Goal: Task Accomplishment & Management: Use online tool/utility

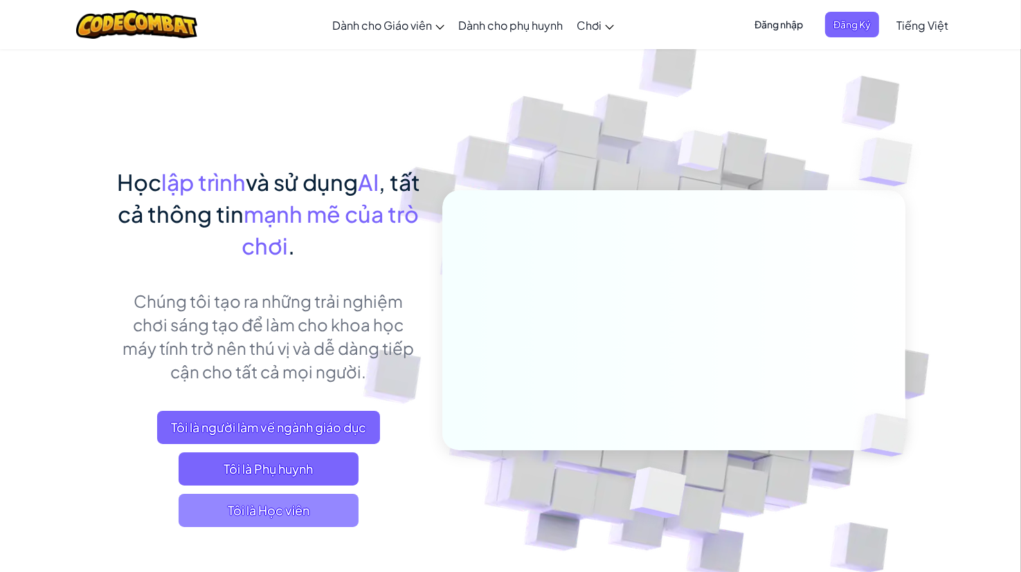
click at [274, 512] on font "Tôi là Học viên" at bounding box center [269, 510] width 82 height 16
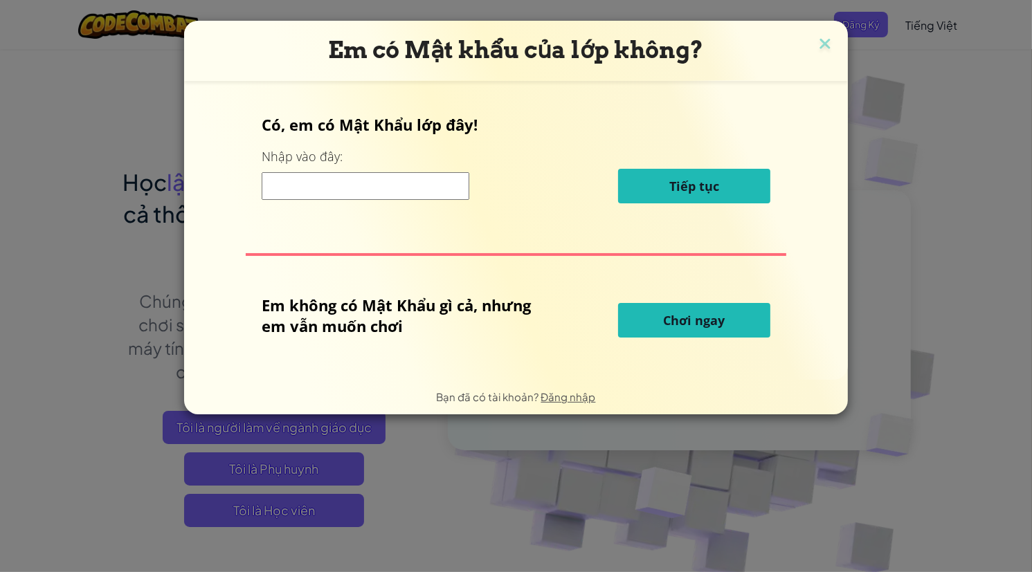
click at [428, 179] on input at bounding box center [366, 186] width 208 height 28
click at [687, 328] on font "Chơi ngay" at bounding box center [695, 320] width 62 height 17
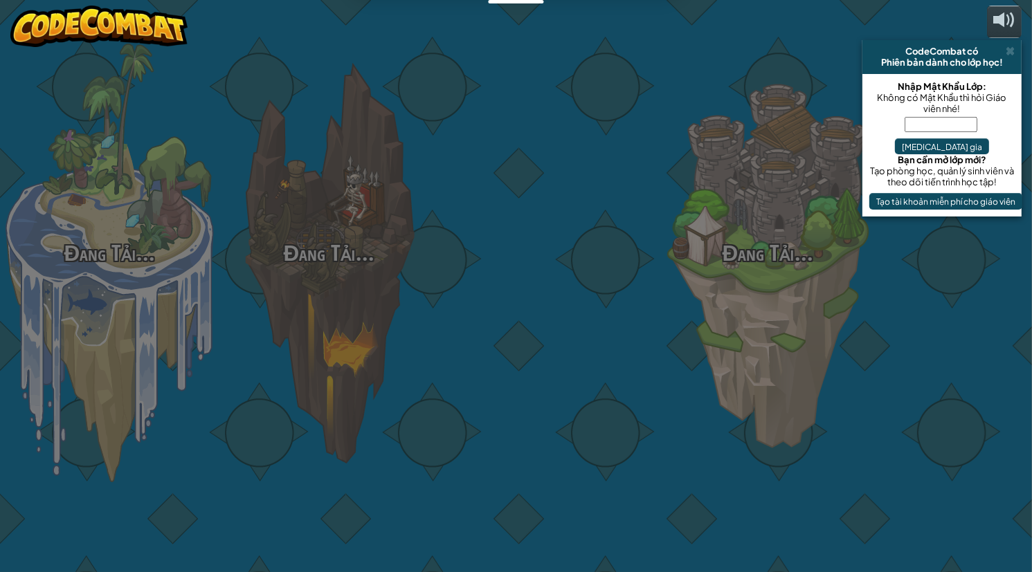
select select "vi"
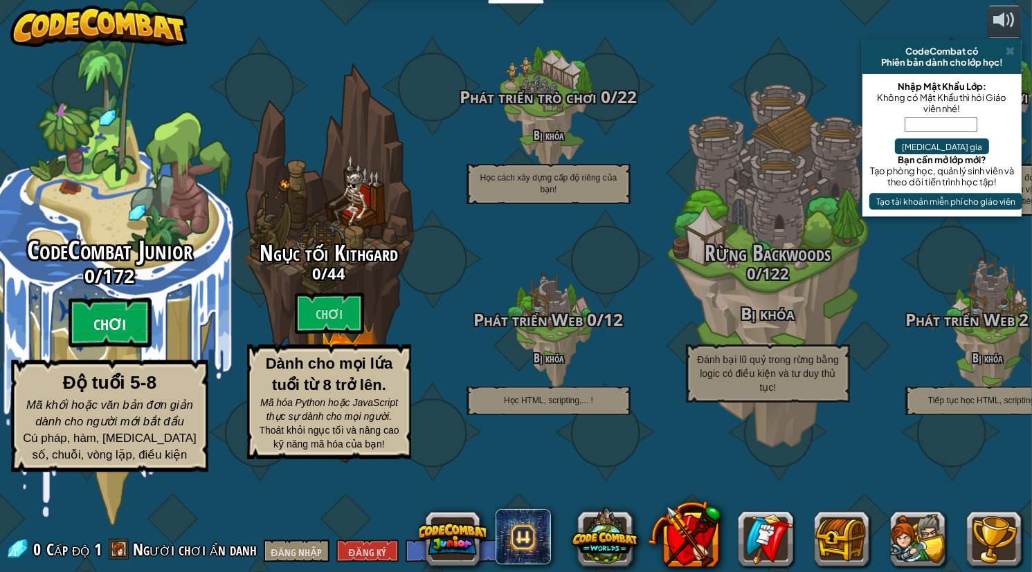
click at [102, 348] on btn "Chơi" at bounding box center [109, 323] width 83 height 50
select select "vi"
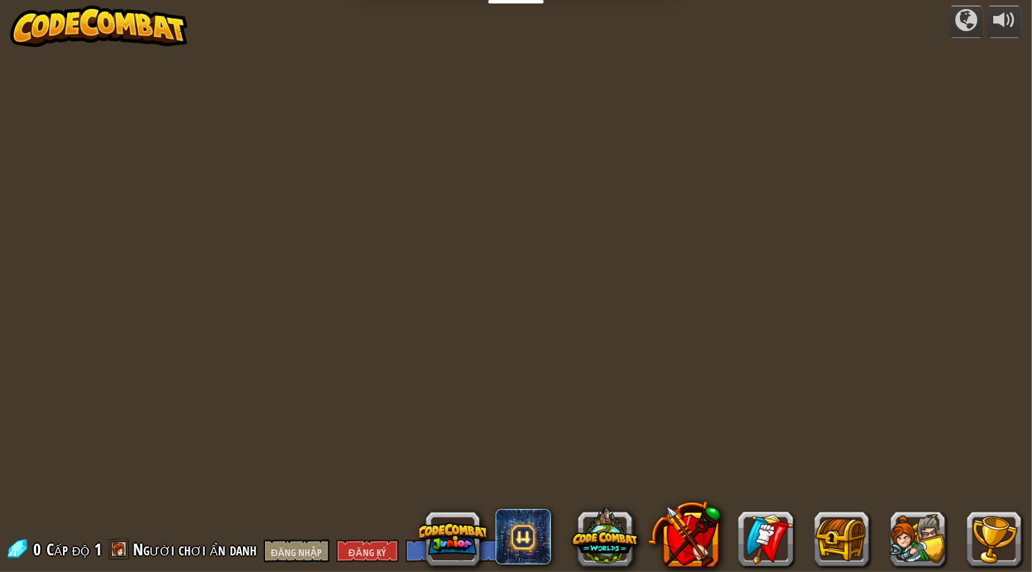
select select "vi"
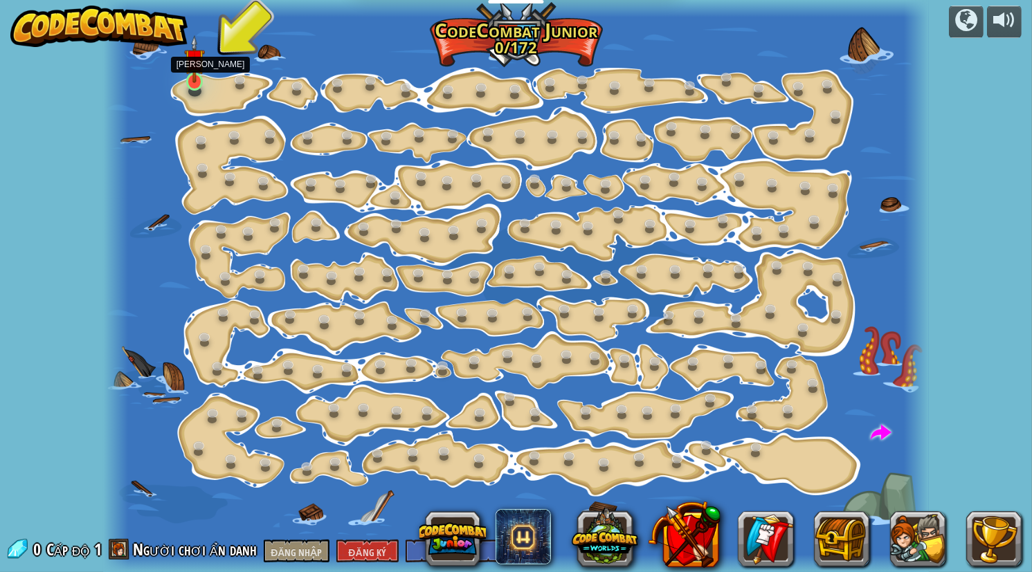
click at [191, 83] on div at bounding box center [194, 81] width 17 height 17
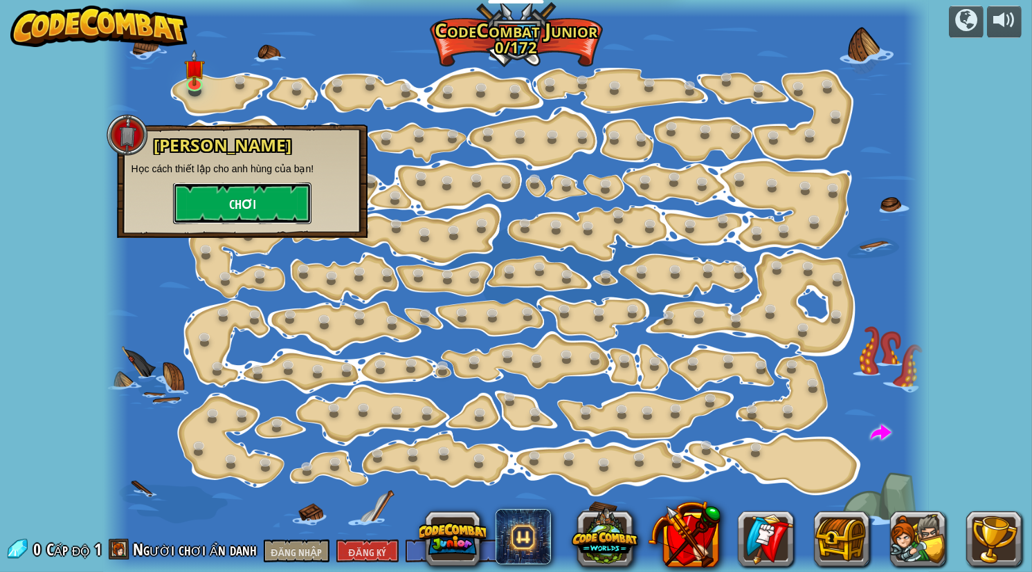
click at [263, 216] on button "Chơi" at bounding box center [242, 204] width 138 height 42
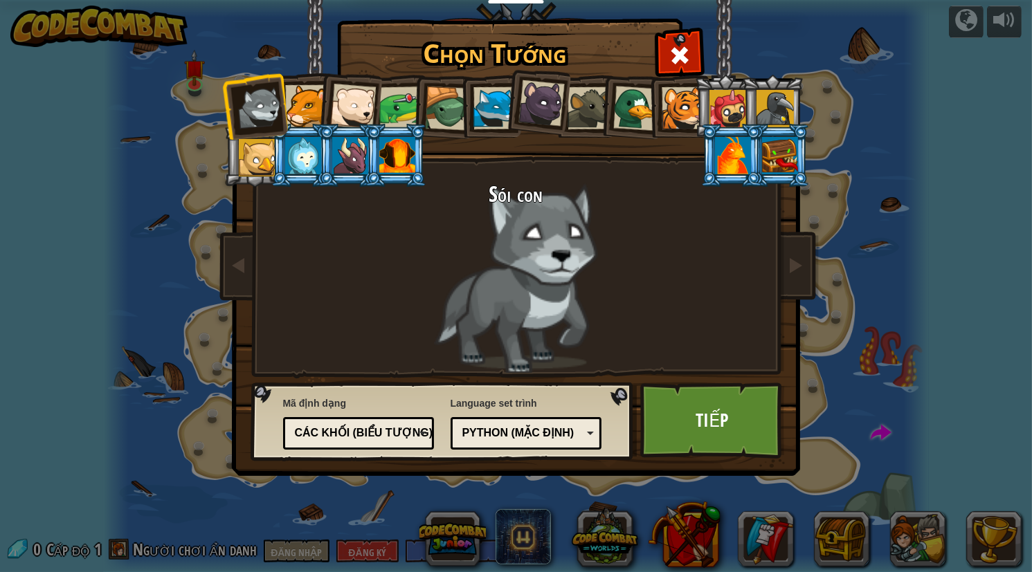
click at [306, 104] on div at bounding box center [306, 106] width 42 height 42
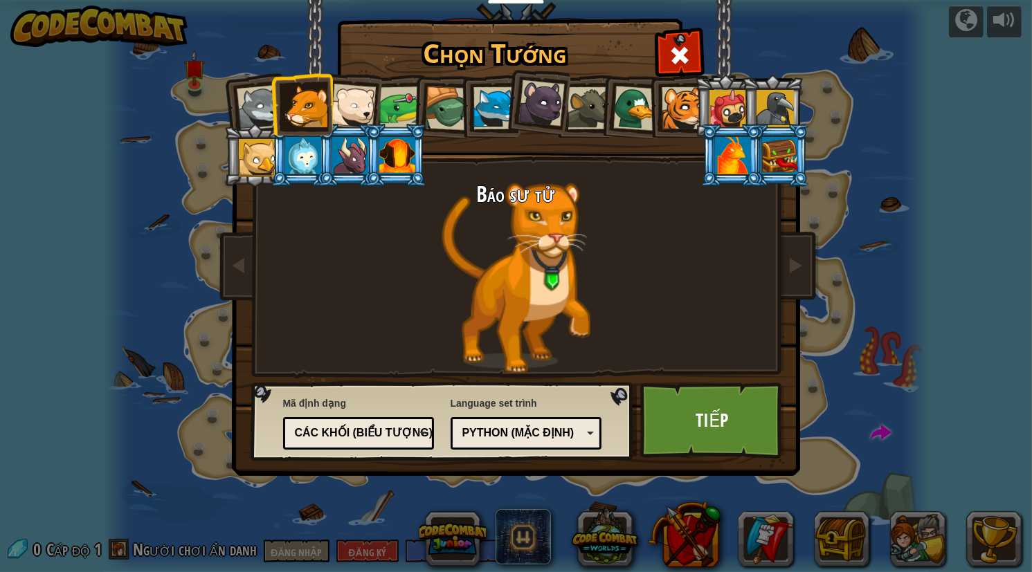
click at [482, 107] on div at bounding box center [494, 108] width 42 height 42
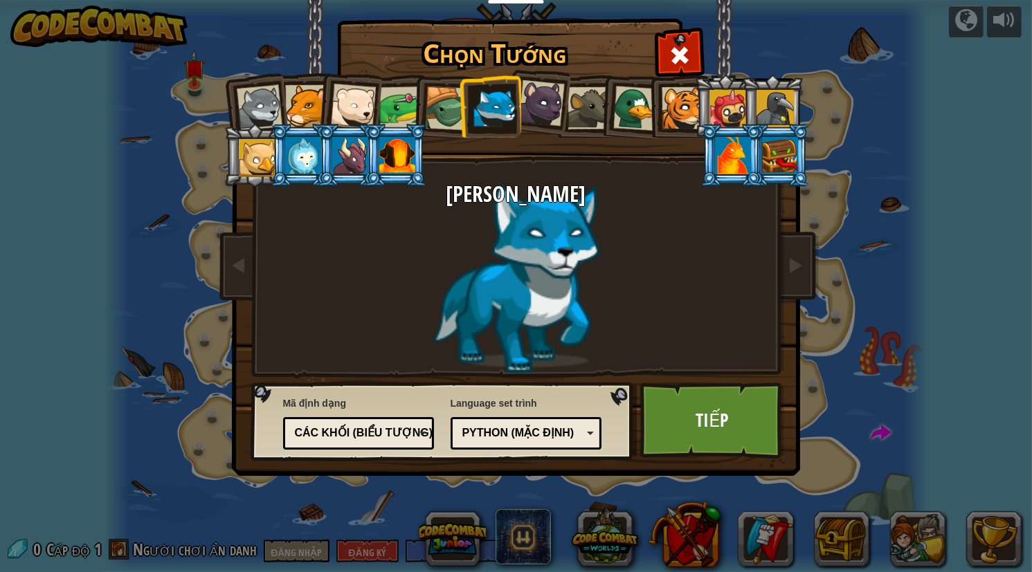
click at [345, 113] on div at bounding box center [353, 107] width 46 height 46
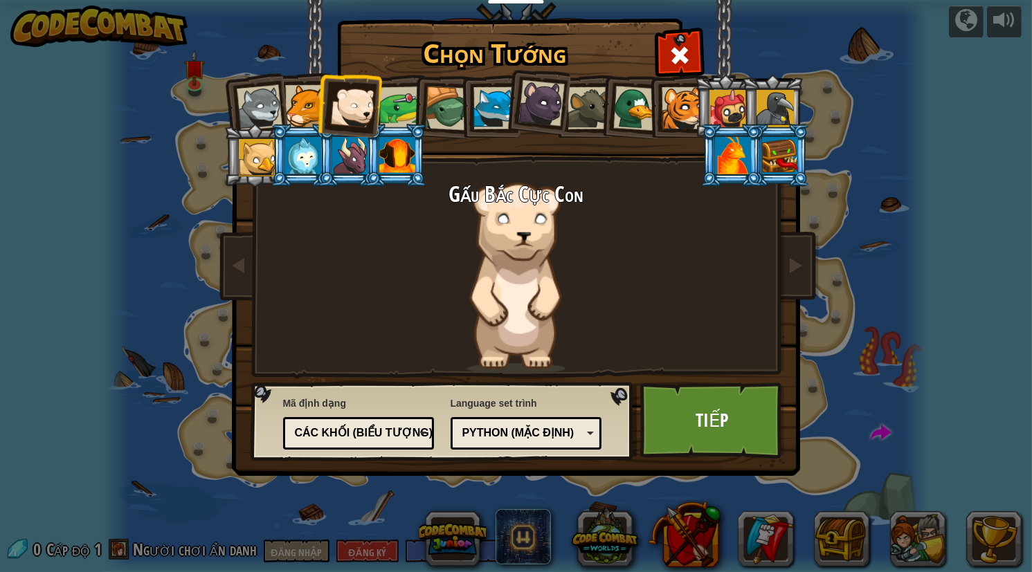
click at [670, 107] on div at bounding box center [682, 108] width 42 height 42
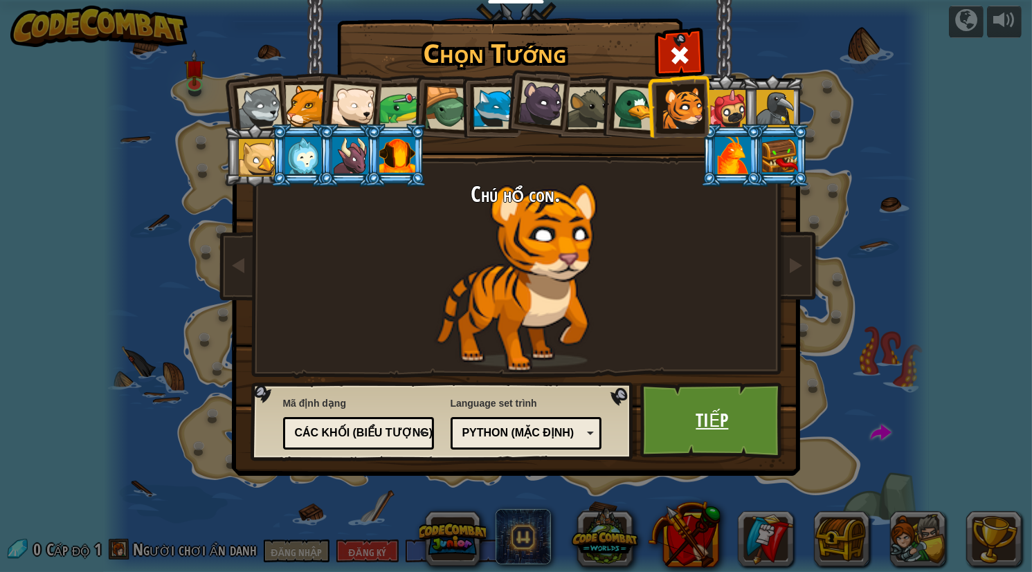
click at [708, 414] on font "Tiếp" at bounding box center [712, 420] width 33 height 25
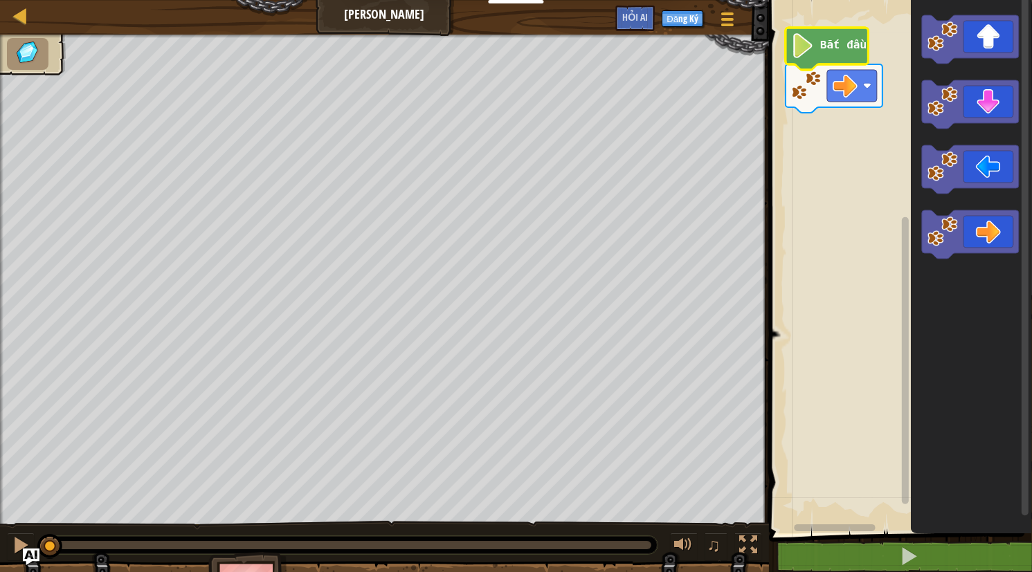
click at [814, 47] on image "Blockly không có thời gian làm việc" at bounding box center [803, 45] width 24 height 25
click at [833, 93] on image "Blockly không có thời gian làm việc" at bounding box center [844, 85] width 25 height 25
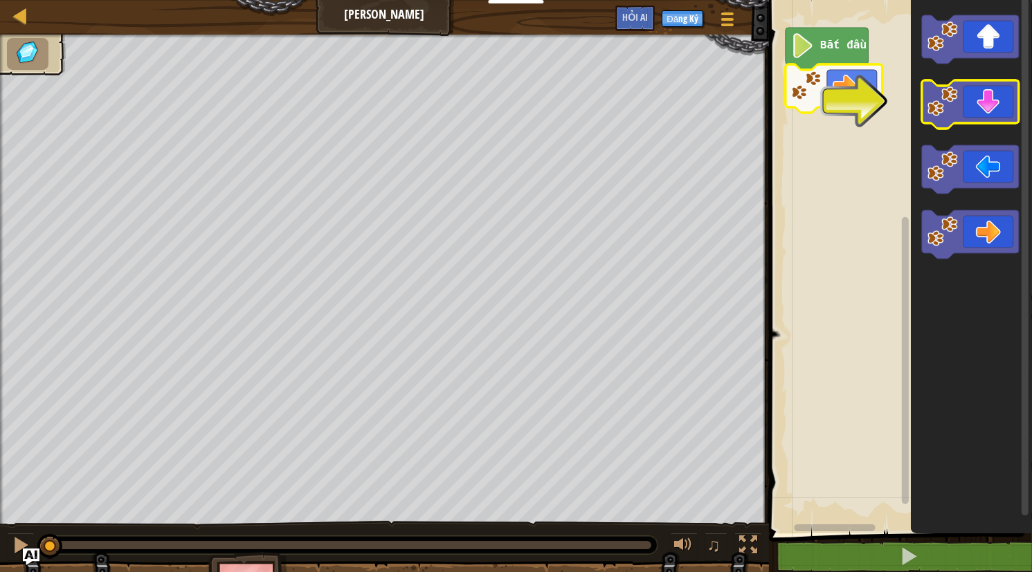
click at [997, 111] on icon "Blockly không có thời gian làm việc" at bounding box center [970, 104] width 97 height 48
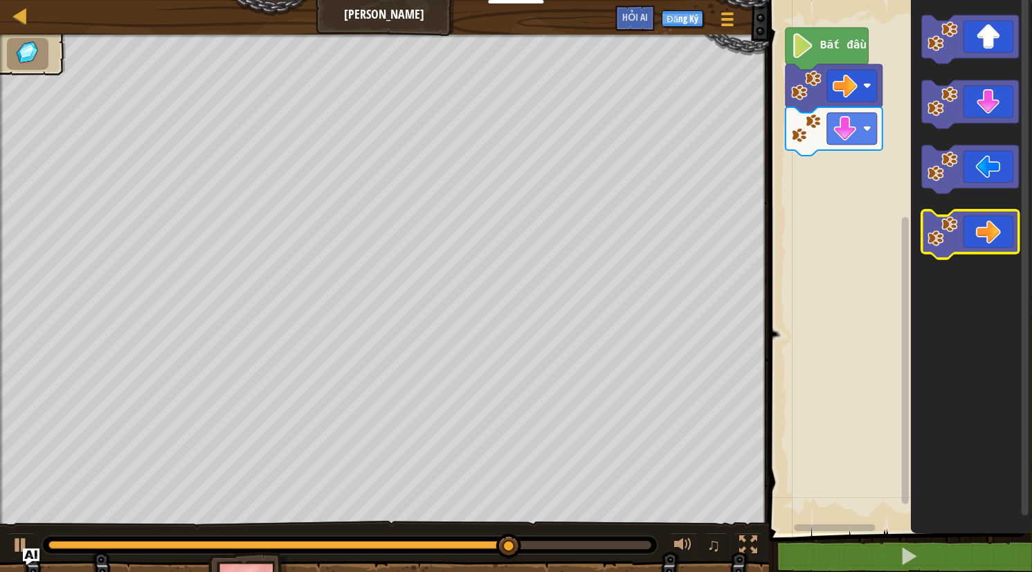
click at [977, 222] on icon "Blockly không có thời gian làm việc" at bounding box center [970, 234] width 97 height 48
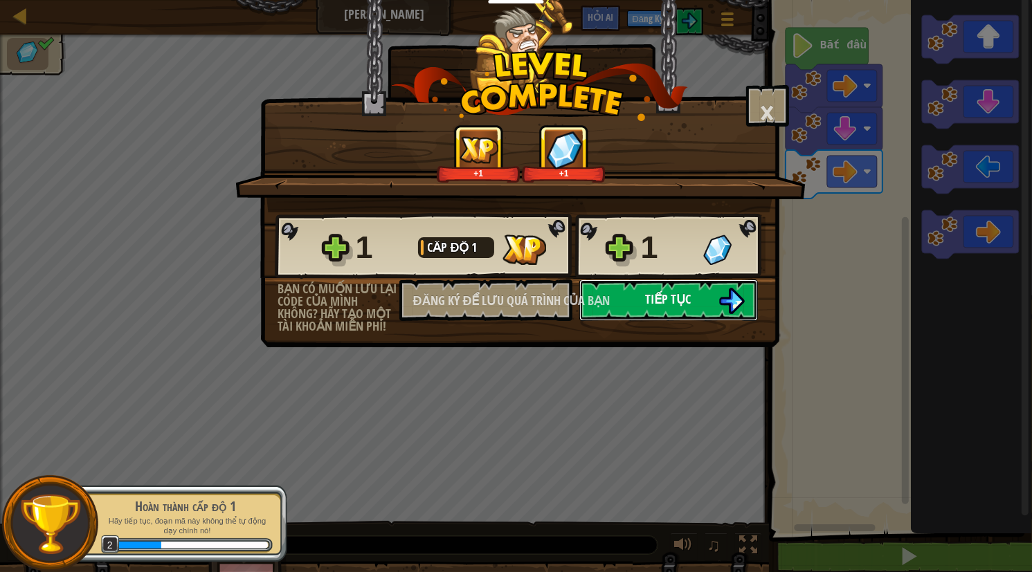
click at [686, 301] on font "Tiếp tục" at bounding box center [669, 299] width 46 height 17
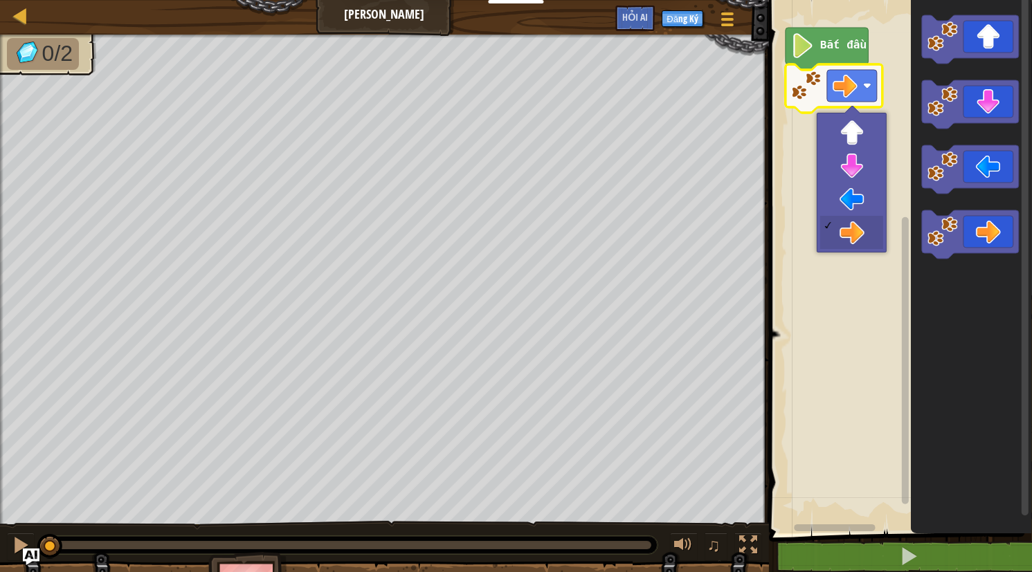
click at [870, 88] on image "Blockly không có thời gian làm việc" at bounding box center [867, 86] width 8 height 8
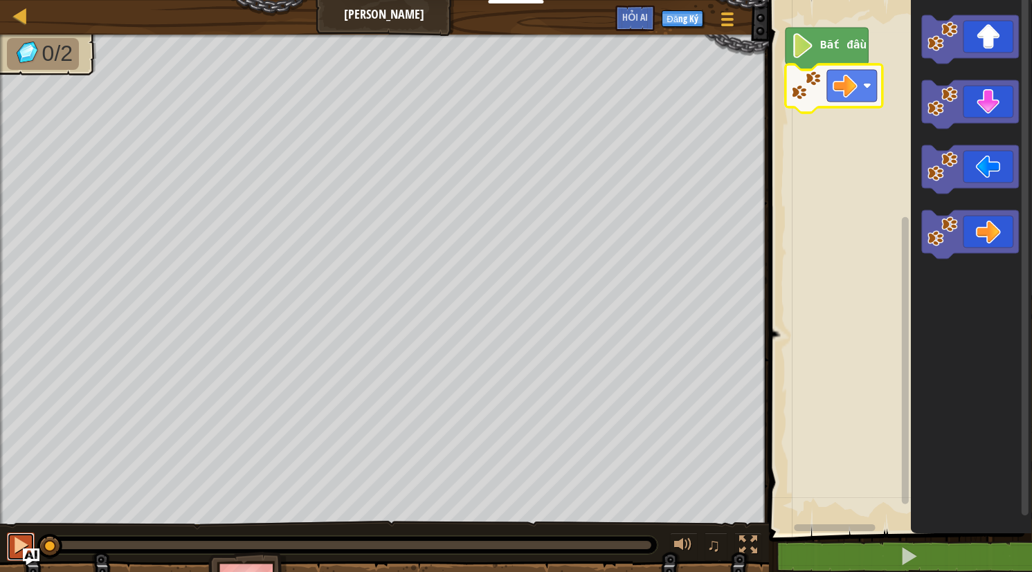
click at [17, 545] on div at bounding box center [21, 545] width 18 height 18
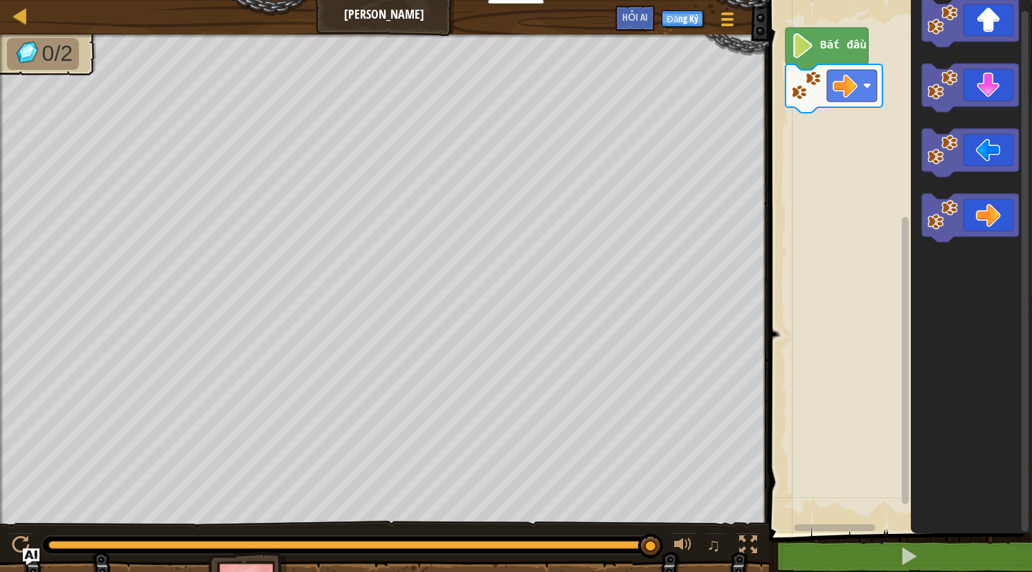
click at [905, 181] on div "Bắt đầu" at bounding box center [898, 263] width 267 height 540
click at [902, 553] on span at bounding box center [908, 556] width 19 height 19
click at [727, 24] on span at bounding box center [727, 25] width 13 height 3
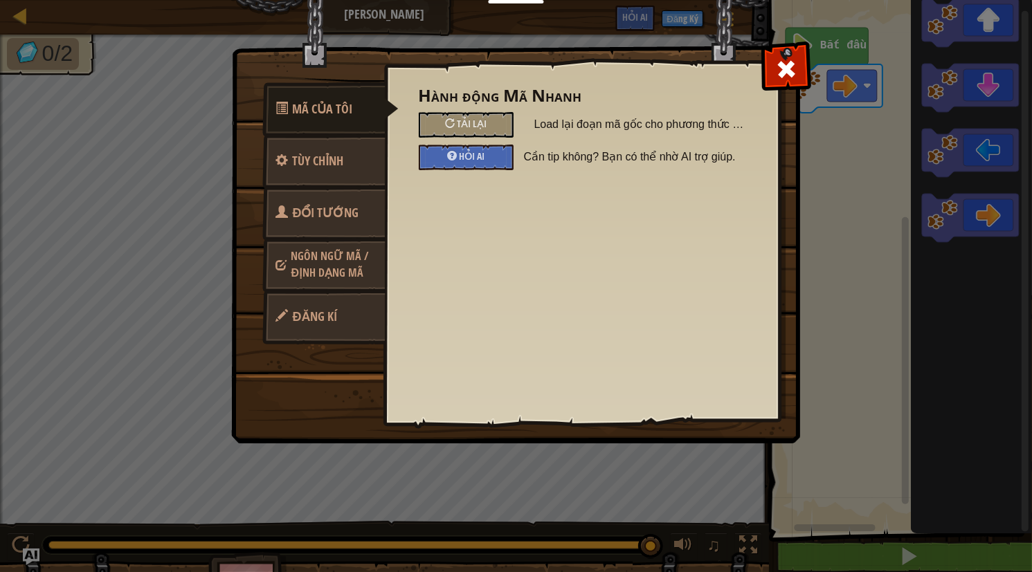
click at [327, 263] on link "Ngôn ngữ mã / Định dạng mã" at bounding box center [323, 264] width 123 height 53
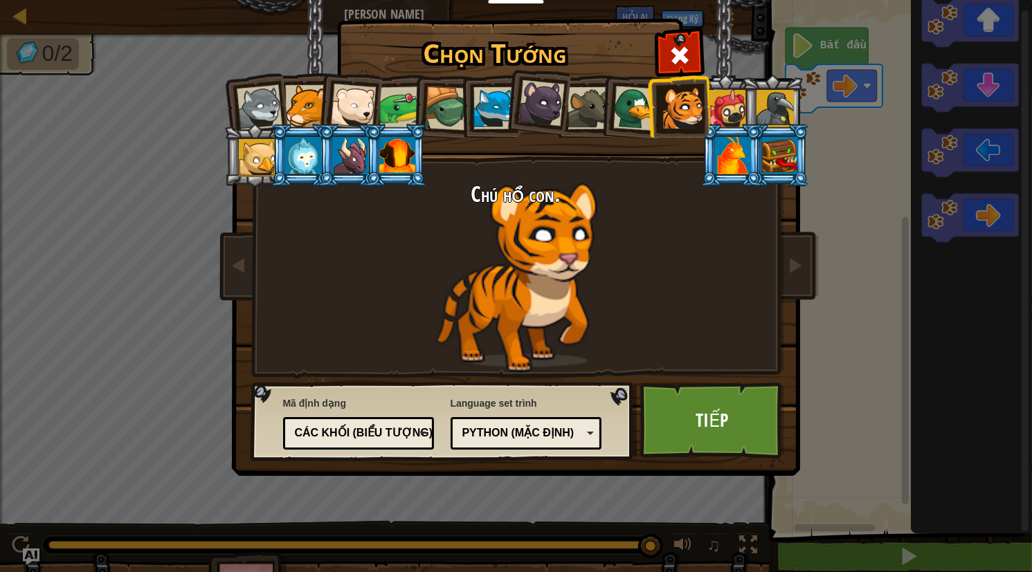
click at [399, 437] on font "Các khối (biểu tượng)" at bounding box center [364, 433] width 138 height 12
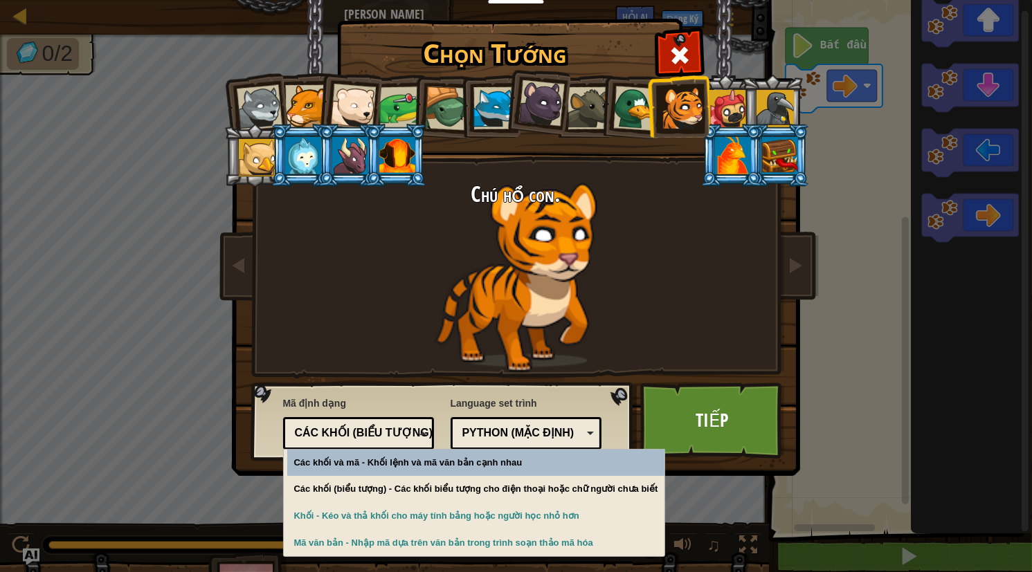
click at [399, 436] on font "Các khối (biểu tượng)" at bounding box center [364, 433] width 138 height 12
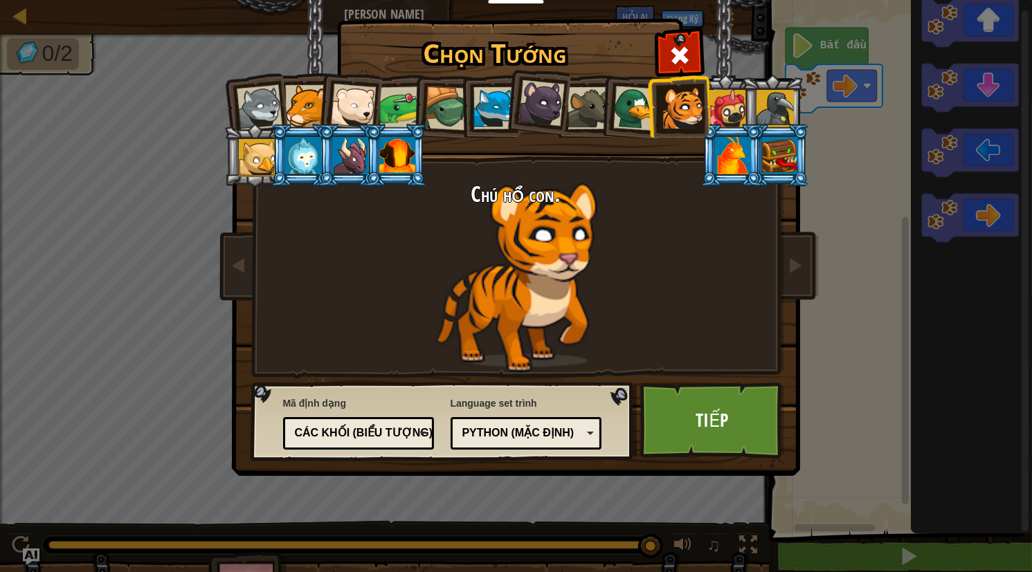
click at [399, 436] on font "Các khối (biểu tượng)" at bounding box center [364, 433] width 138 height 12
click at [533, 428] on font "Python (Mặc định)" at bounding box center [518, 433] width 112 height 12
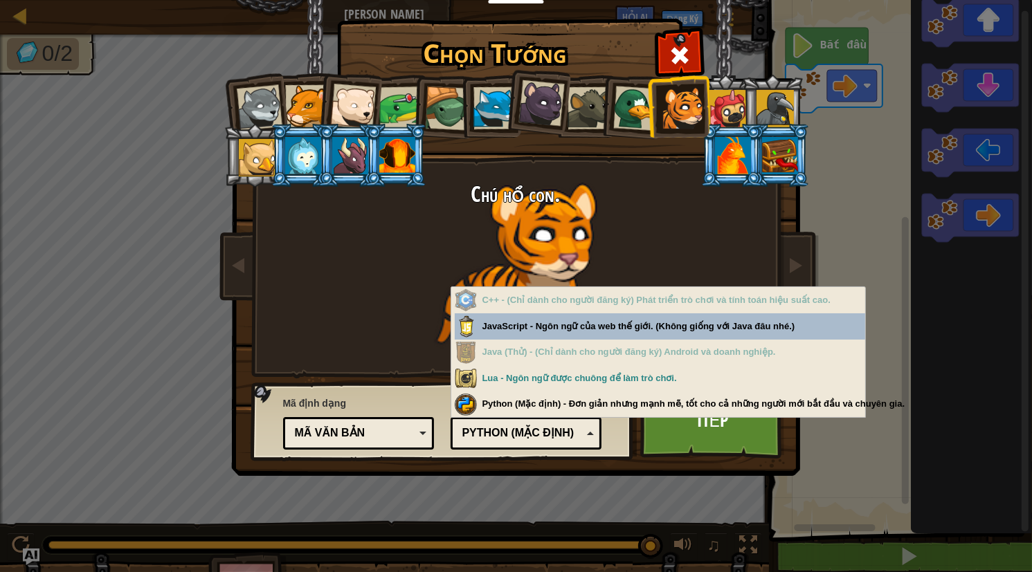
click at [533, 427] on font "Python (Mặc định)" at bounding box center [518, 433] width 112 height 12
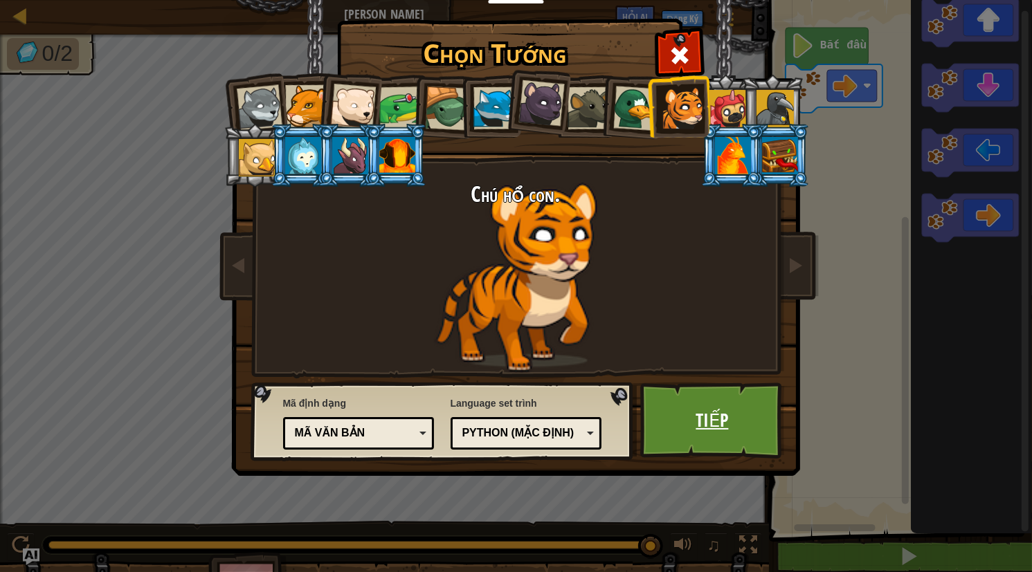
click at [712, 429] on font "Tiếp" at bounding box center [712, 420] width 33 height 25
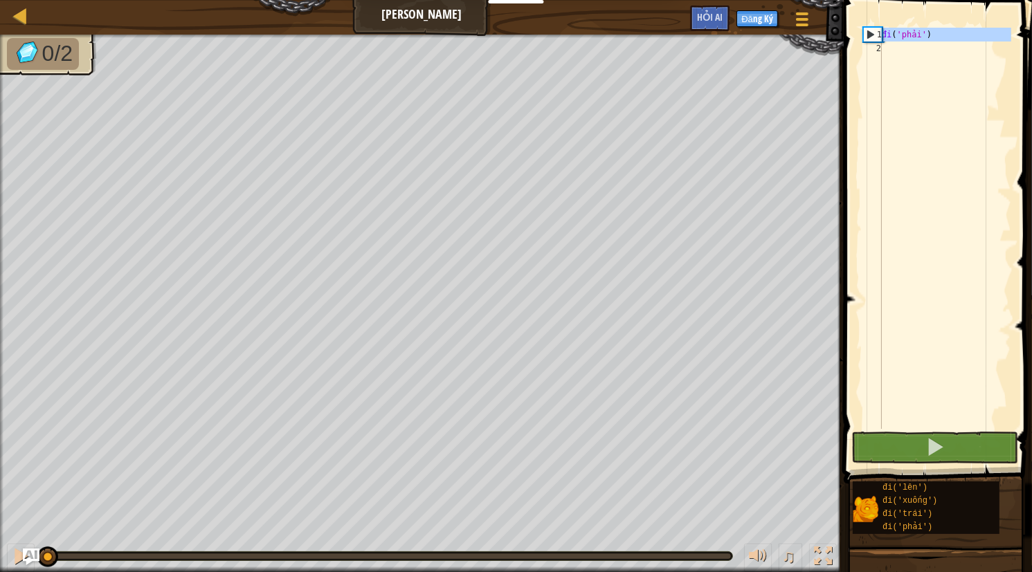
click at [872, 35] on div "1" at bounding box center [872, 35] width 18 height 14
type textarea "go('right')"
click at [882, 44] on div "đi ( 'phải' )" at bounding box center [945, 242] width 132 height 429
type textarea "d"
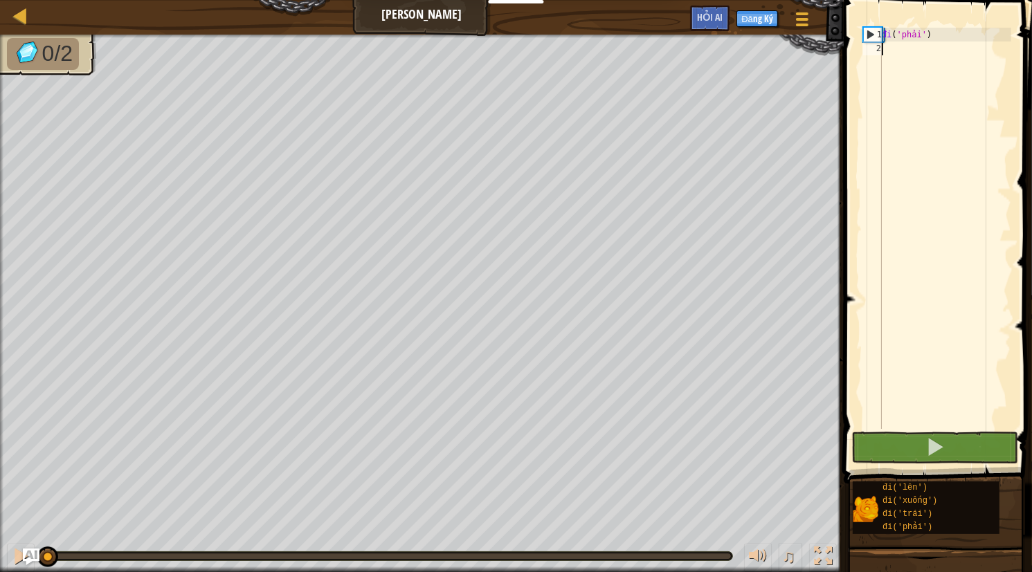
scroll to position [6, 0]
type textarea "d"
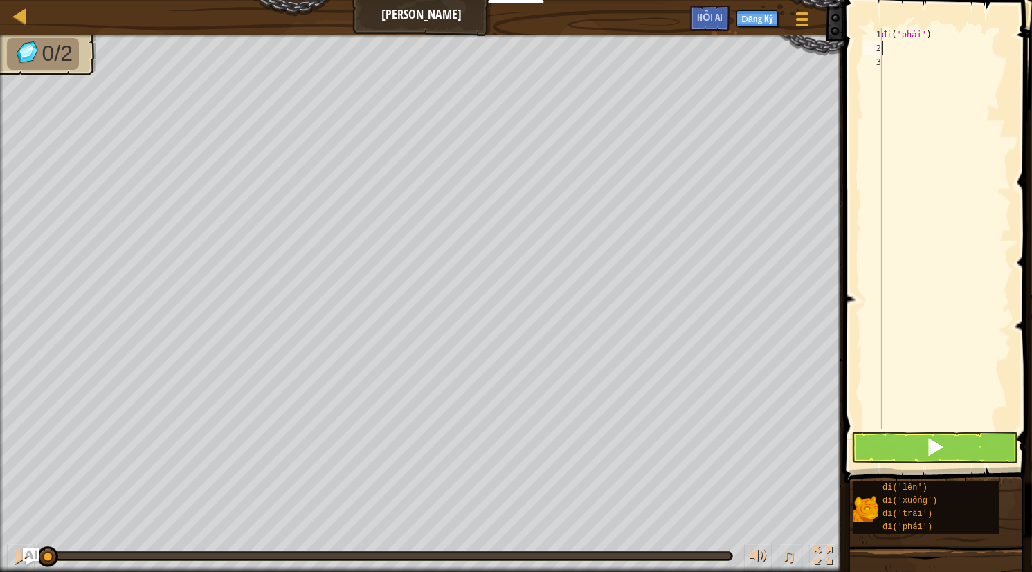
click at [898, 47] on div "đi ( 'phải' )" at bounding box center [945, 242] width 132 height 429
click at [899, 49] on div "đi ( 'phải' )" at bounding box center [945, 242] width 132 height 429
click at [899, 49] on div "đi ( 'phải' ) đdd" at bounding box center [945, 242] width 132 height 429
type textarea "d"
click at [884, 51] on div "đi ( 'phải' ) đ ii" at bounding box center [945, 242] width 132 height 429
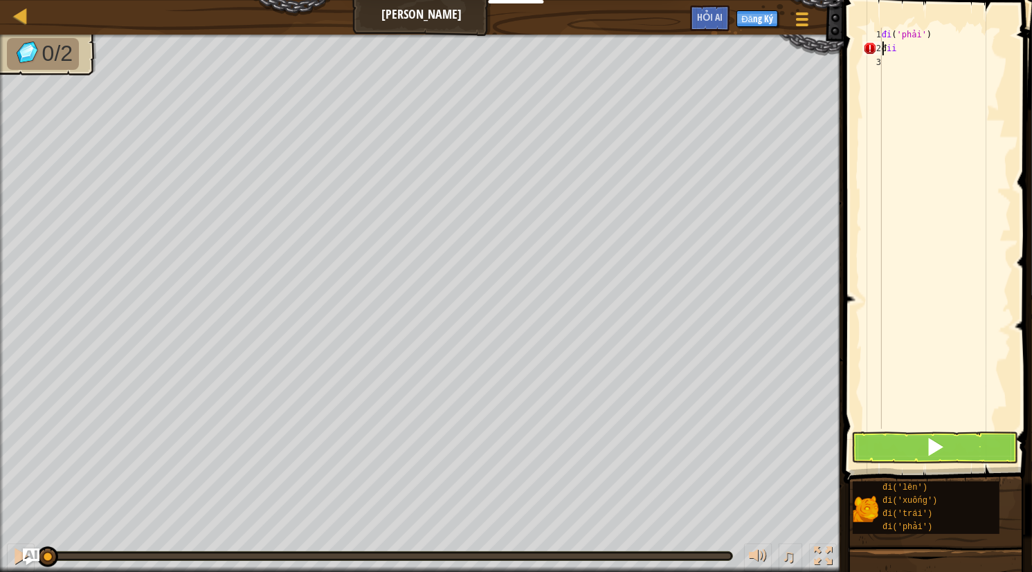
click at [912, 54] on div "đi ( 'phải' ) đ ii" at bounding box center [945, 242] width 132 height 429
type textarea "đ"
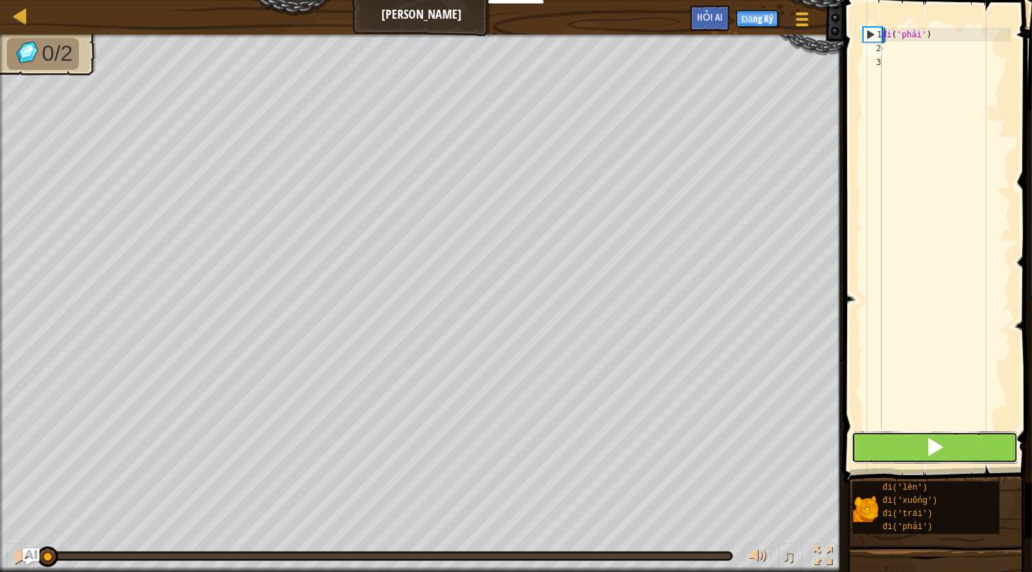
click at [929, 443] on span at bounding box center [934, 446] width 19 height 19
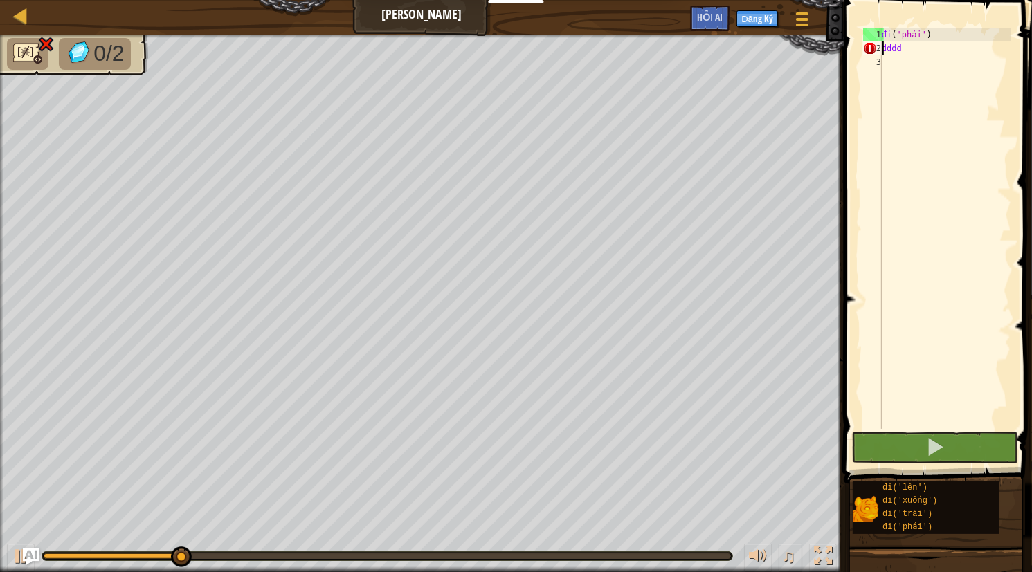
click at [907, 48] on div "đi ( 'phải' ) dddd" at bounding box center [945, 242] width 132 height 429
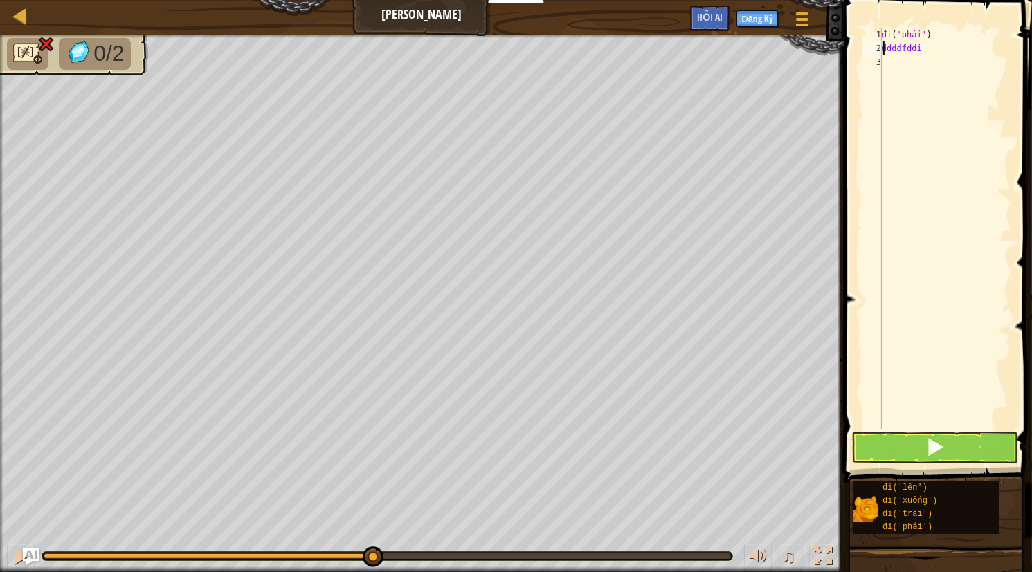
scroll to position [0, 2]
drag, startPoint x: 935, startPoint y: 49, endPoint x: 893, endPoint y: 51, distance: 42.3
click at [854, 51] on div "ddddfddi 1 2 3 đi ( 'phải' ) ddddfddi Công cụ hỗ trợ Công cụ hỗ trợ Công cụ hỗ …" at bounding box center [935, 269] width 192 height 524
click at [926, 53] on div "đi ( 'phải' ) ddddfddi" at bounding box center [945, 228] width 132 height 401
click at [919, 41] on div "đi ( 'phải' ) ddddfddi" at bounding box center [945, 242] width 132 height 429
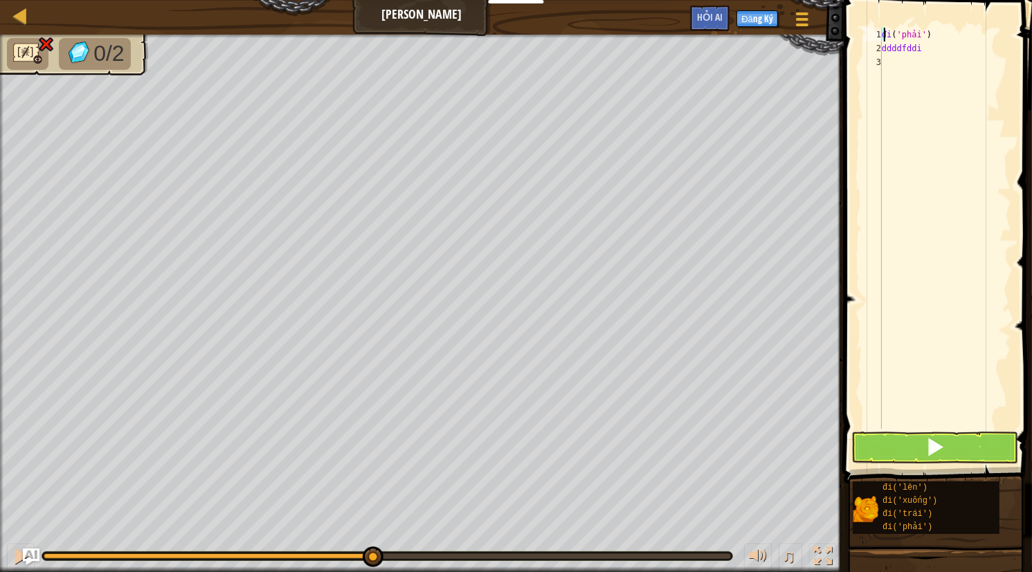
type textarea "go('right')"
